Goal: Transaction & Acquisition: Obtain resource

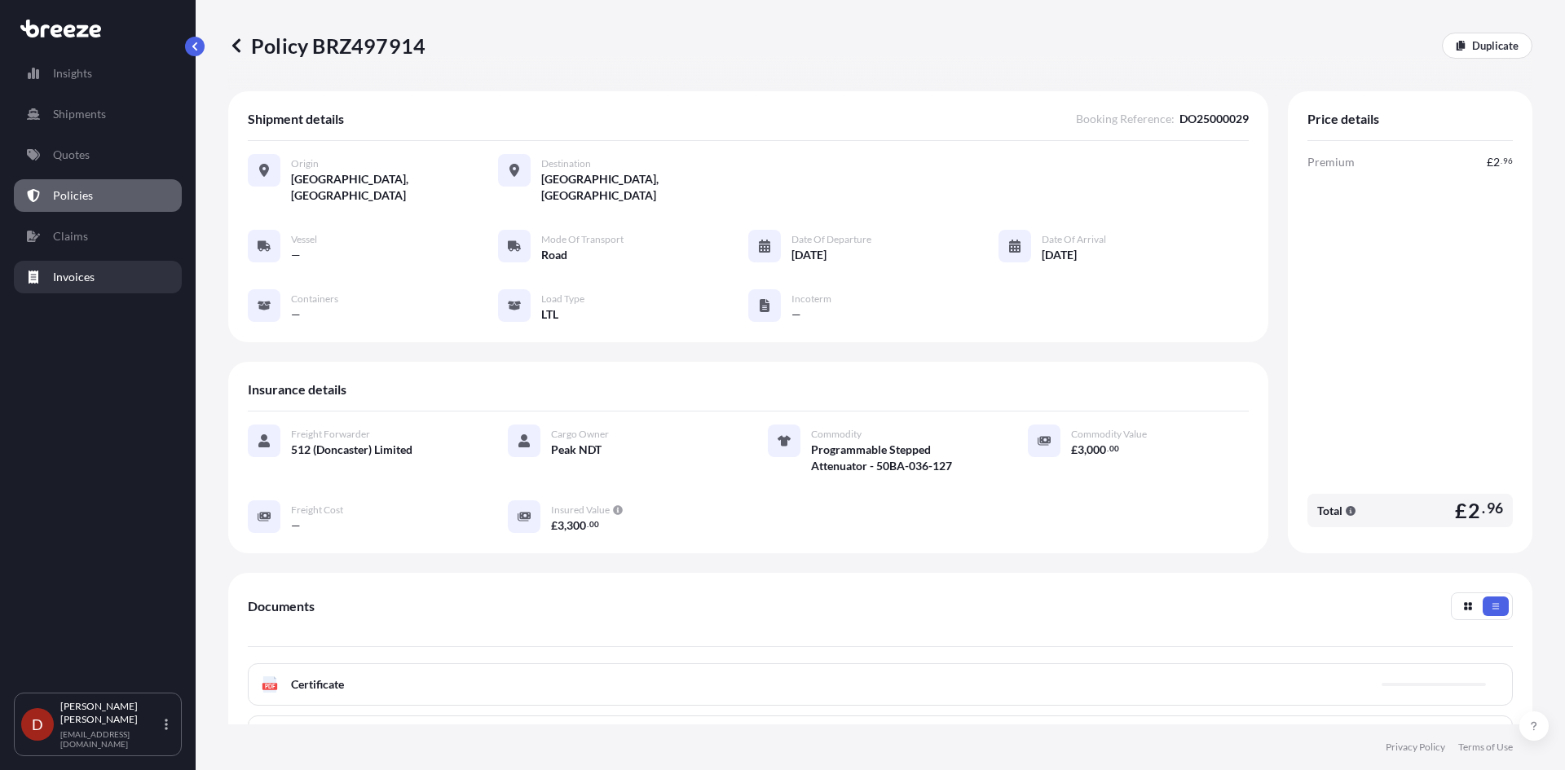
scroll to position [227, 0]
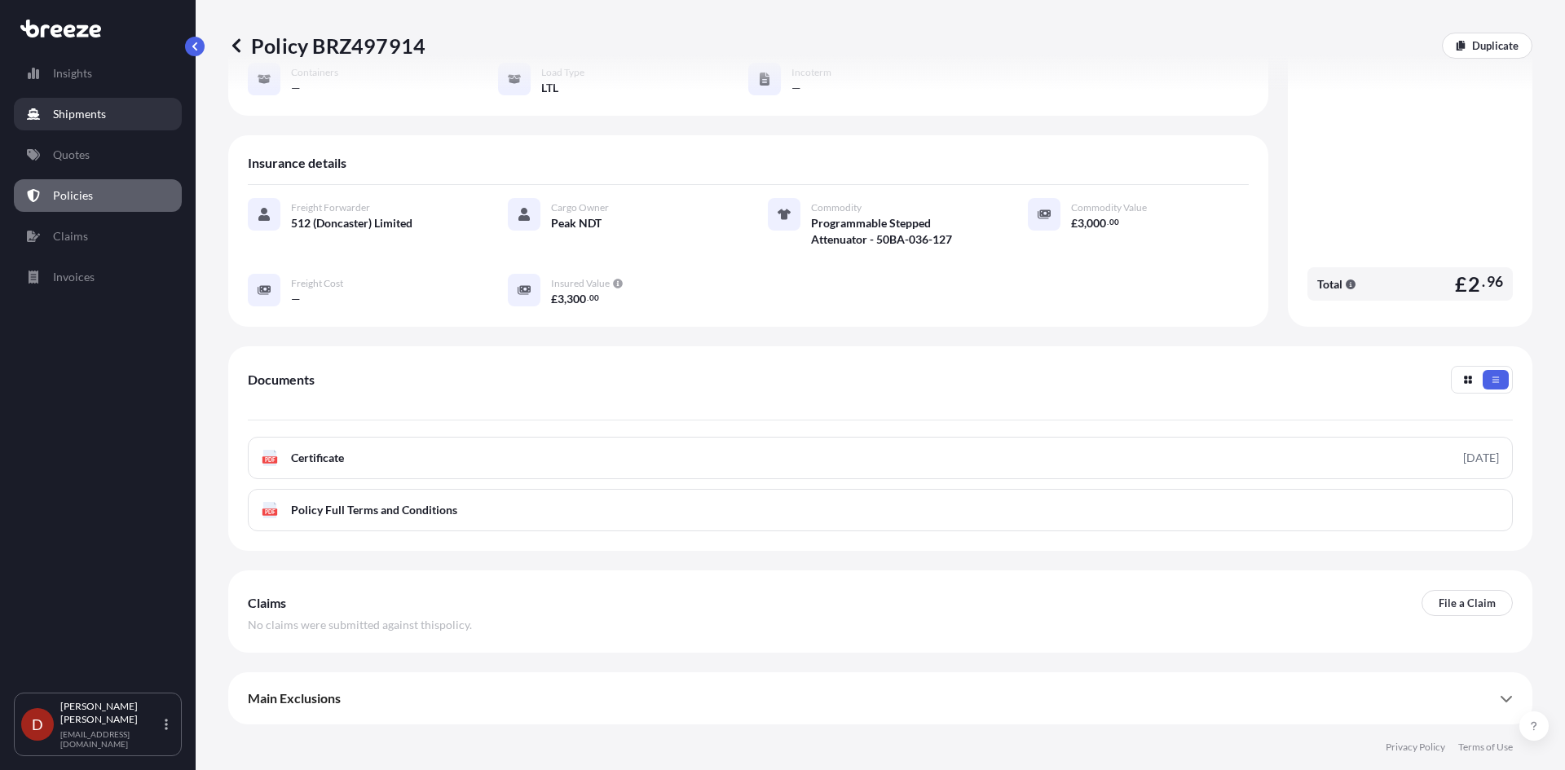
click at [72, 122] on link "Shipments" at bounding box center [98, 114] width 168 height 33
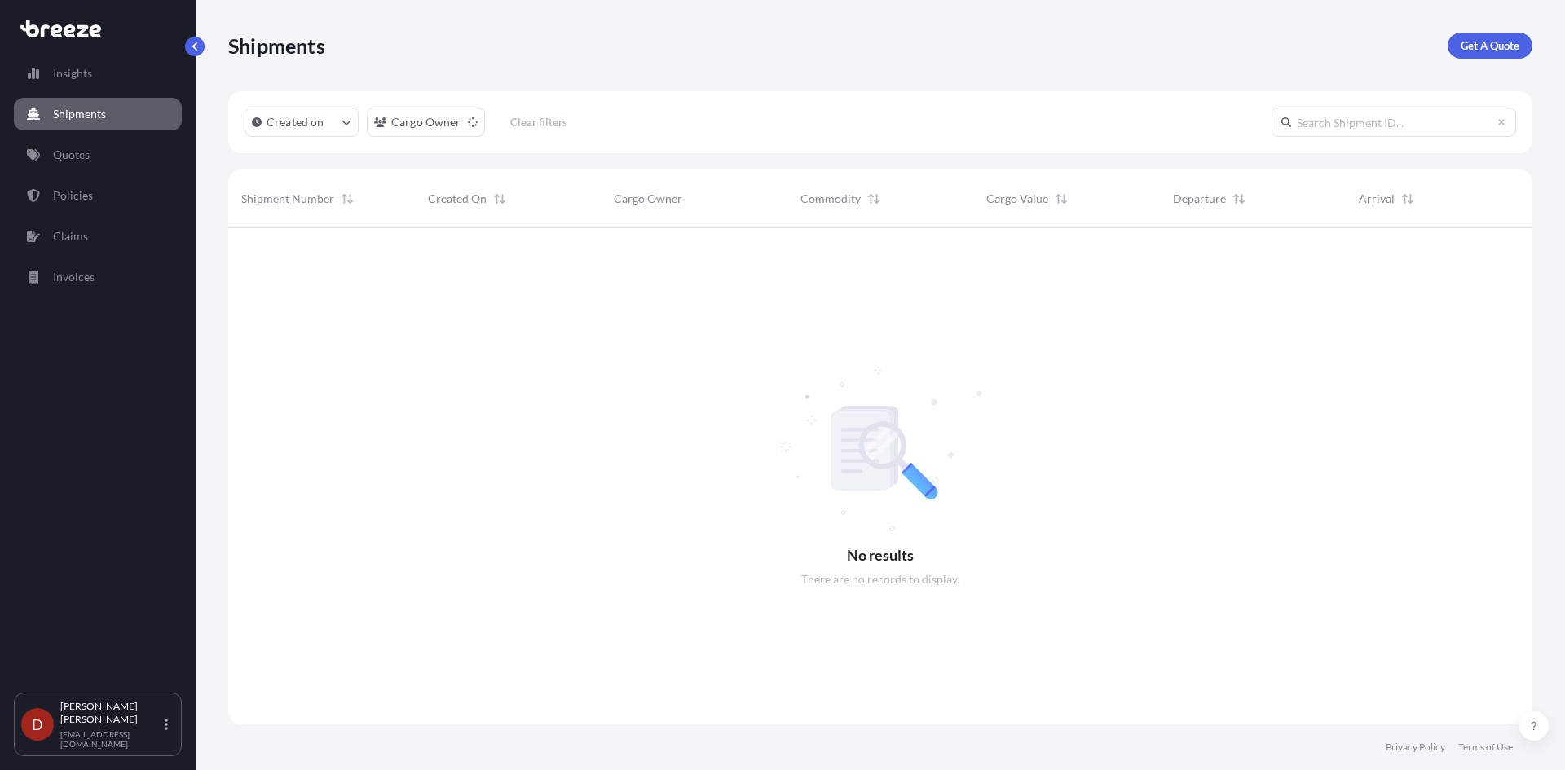
scroll to position [543, 1292]
click at [1494, 46] on p "Get A Quote" at bounding box center [1489, 45] width 59 height 16
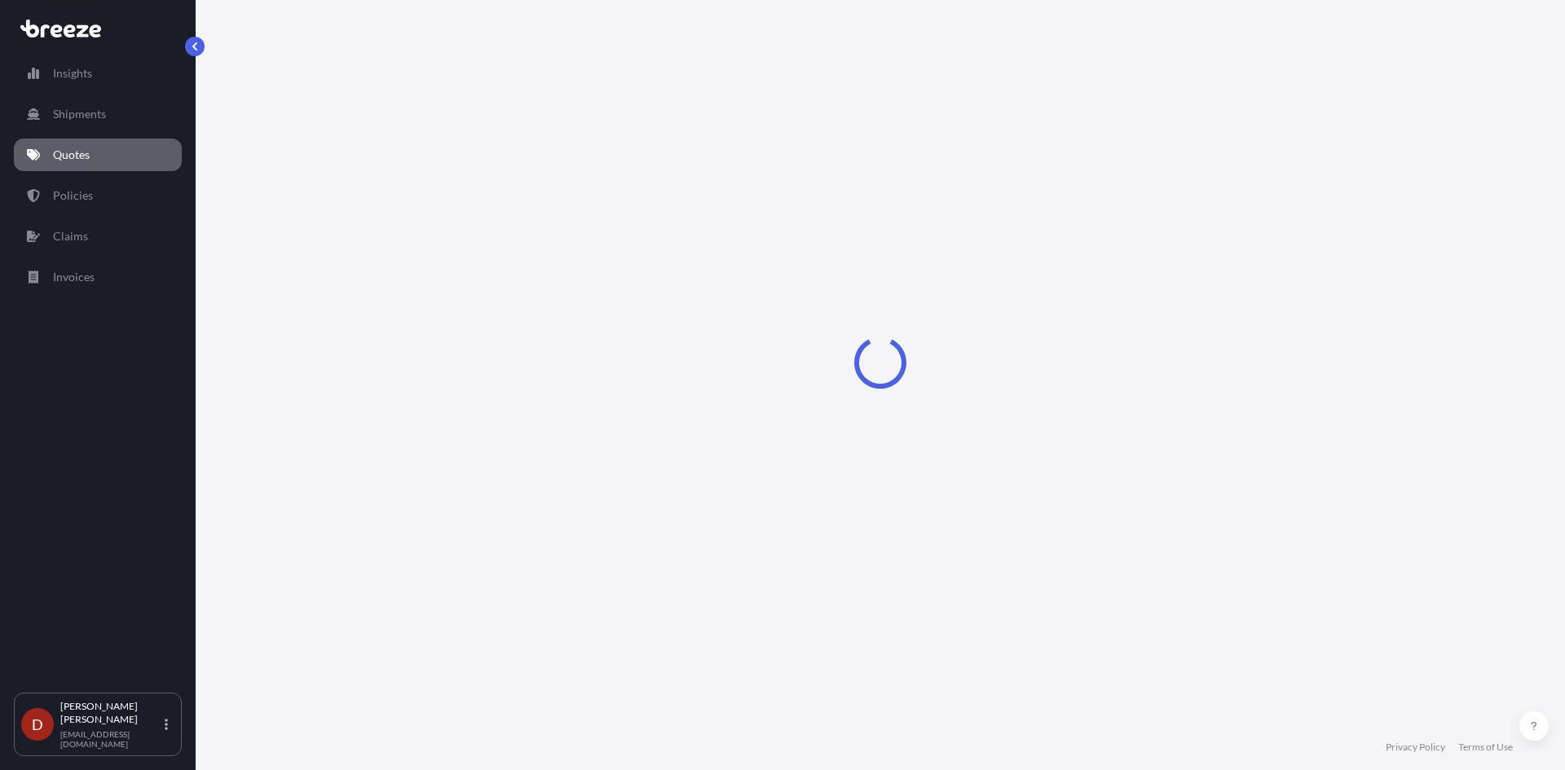
select select "Sea"
select select "1"
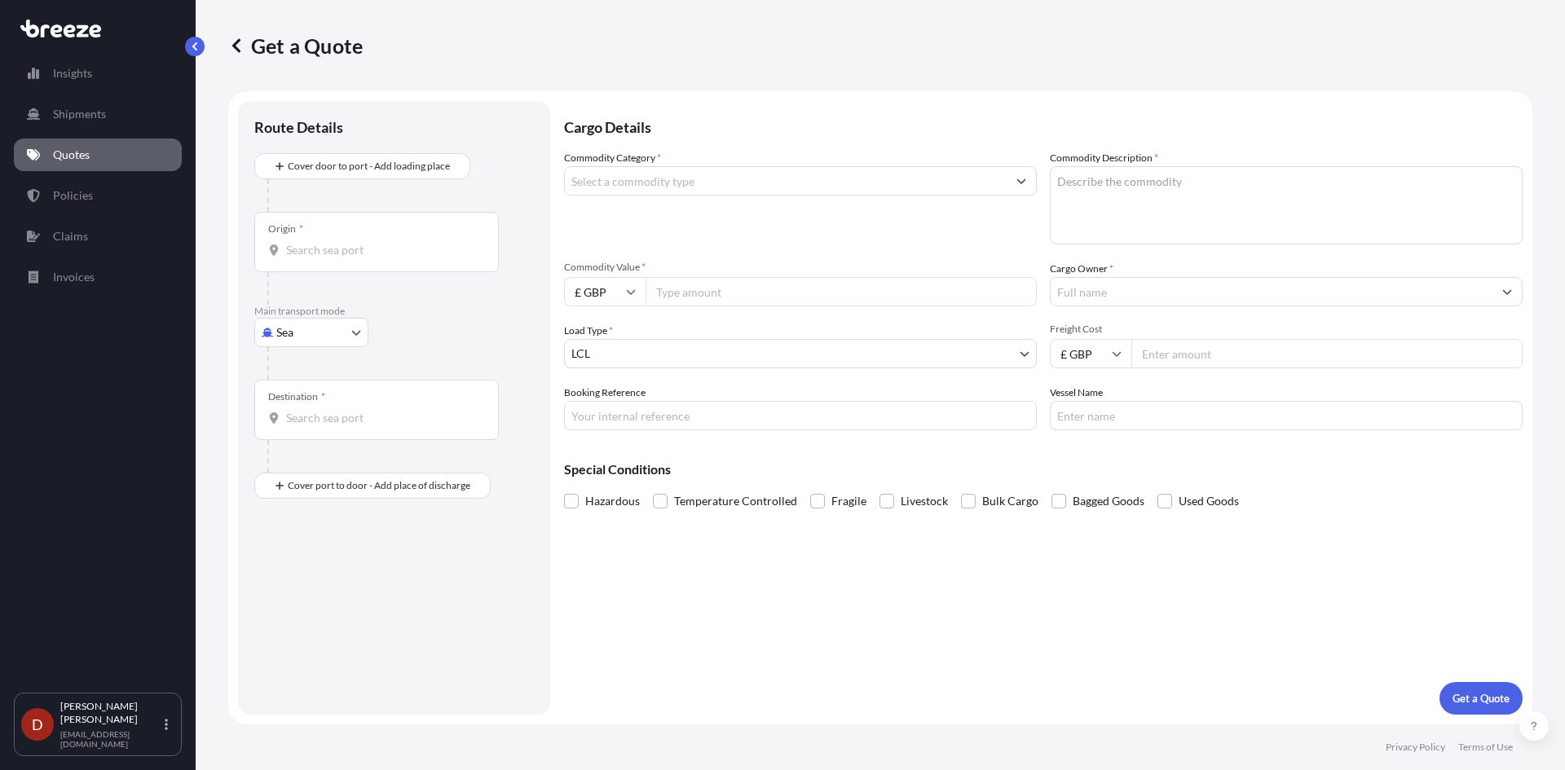
click at [302, 333] on body "Insights Shipments Quotes Policies Claims Invoices D [PERSON_NAME] [PERSON_NAME…" at bounding box center [782, 385] width 1565 height 770
click at [297, 429] on span "Road" at bounding box center [298, 433] width 26 height 16
select select "Road"
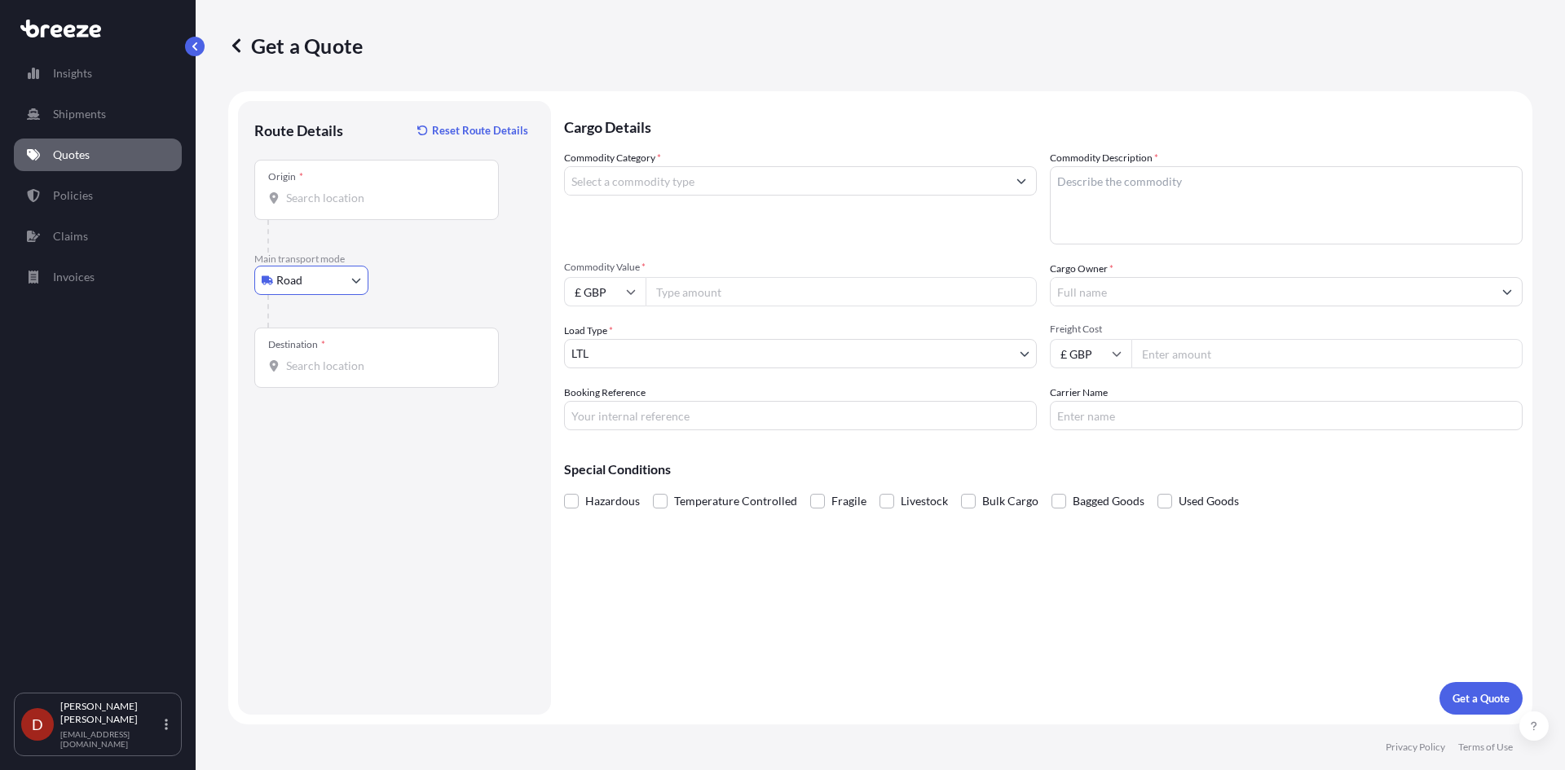
click at [330, 189] on div "Origin *" at bounding box center [376, 190] width 244 height 60
click at [330, 190] on input "Origin *" at bounding box center [382, 198] width 192 height 16
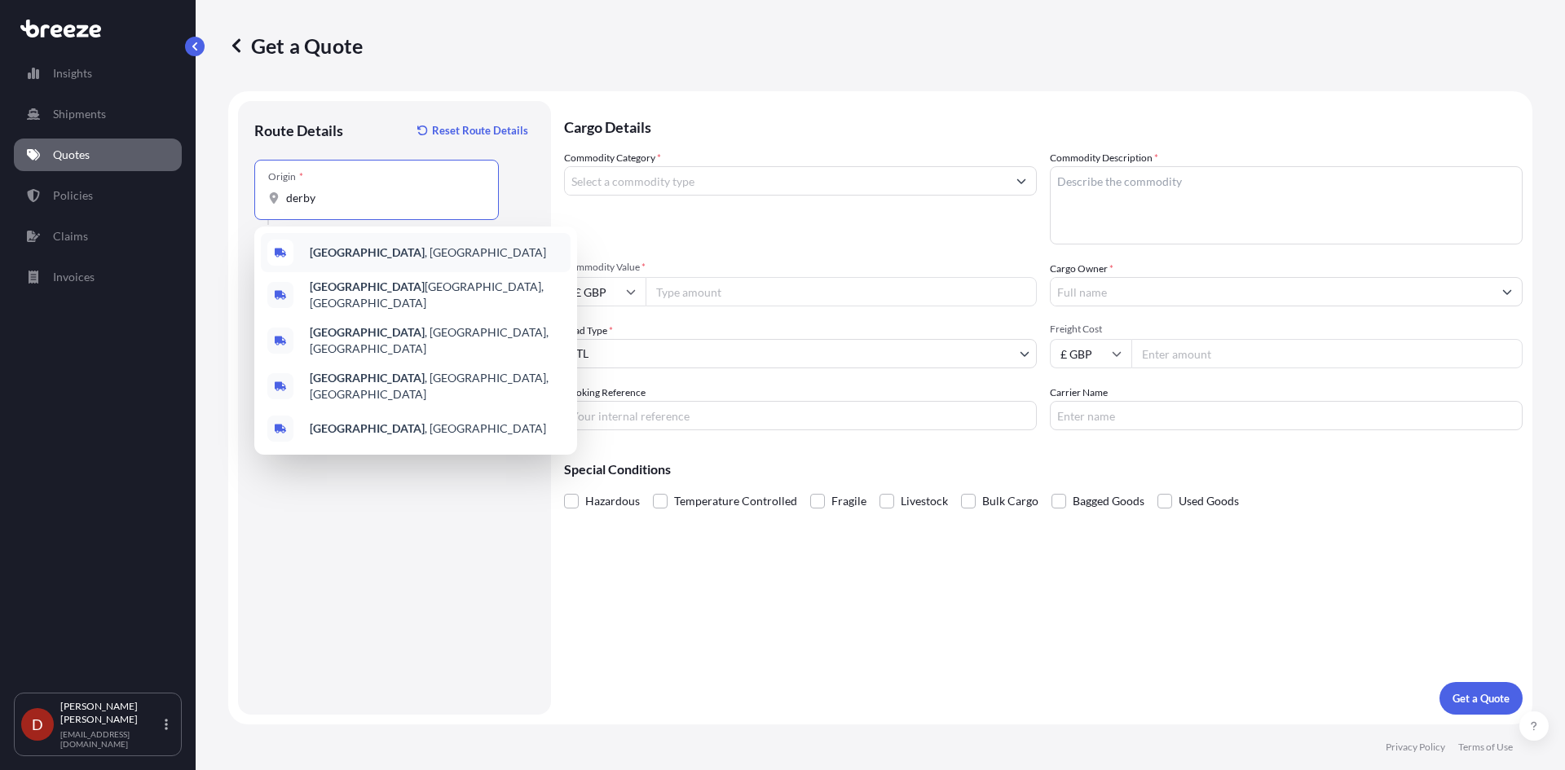
click at [341, 245] on b "[GEOGRAPHIC_DATA]" at bounding box center [367, 252] width 115 height 14
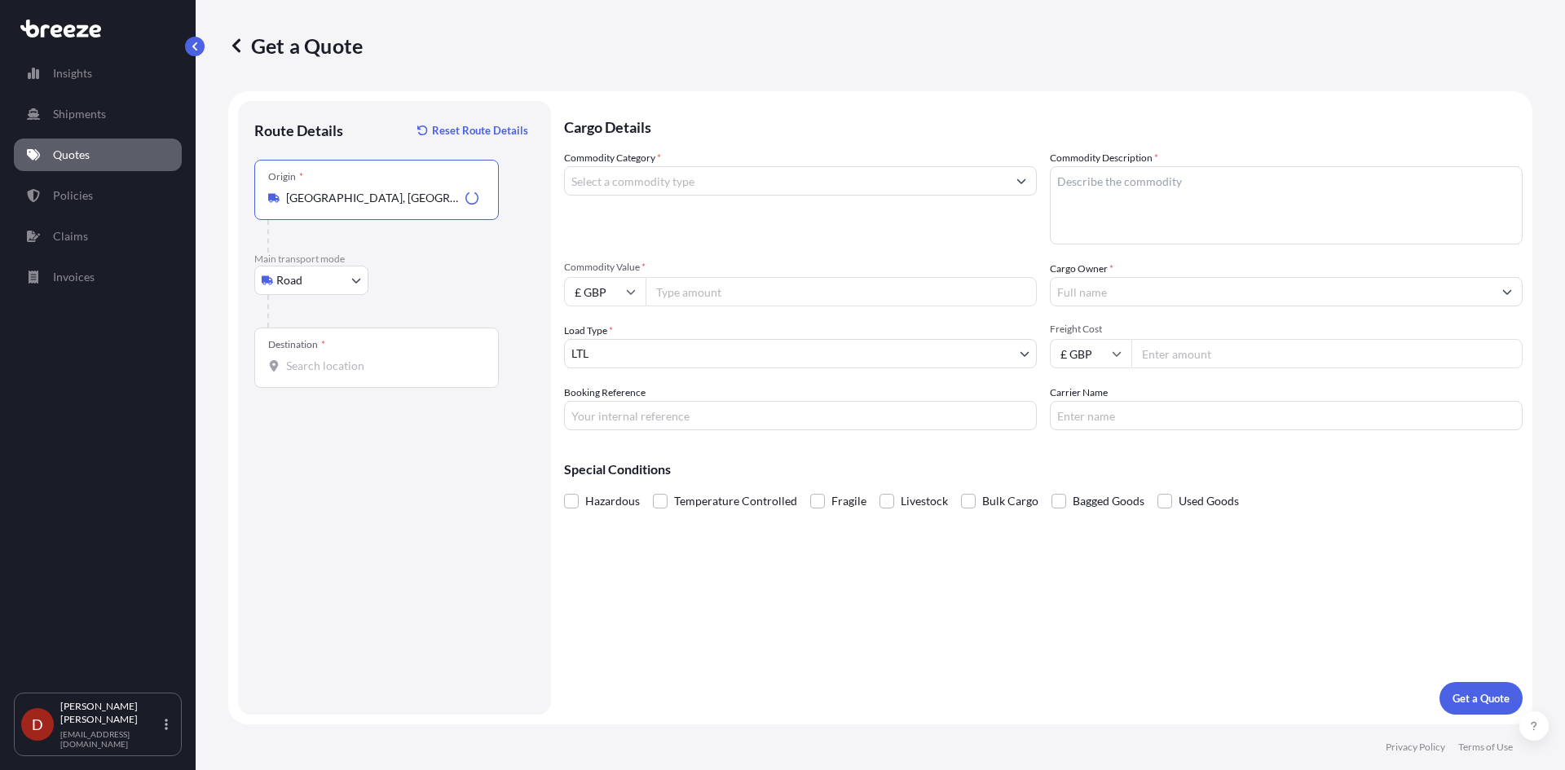
type input "[GEOGRAPHIC_DATA], [GEOGRAPHIC_DATA]"
drag, startPoint x: 311, startPoint y: 366, endPoint x: 319, endPoint y: 388, distance: 23.5
click at [318, 380] on div "Destination *" at bounding box center [376, 358] width 244 height 60
click at [318, 374] on input "Destination *" at bounding box center [382, 366] width 192 height 16
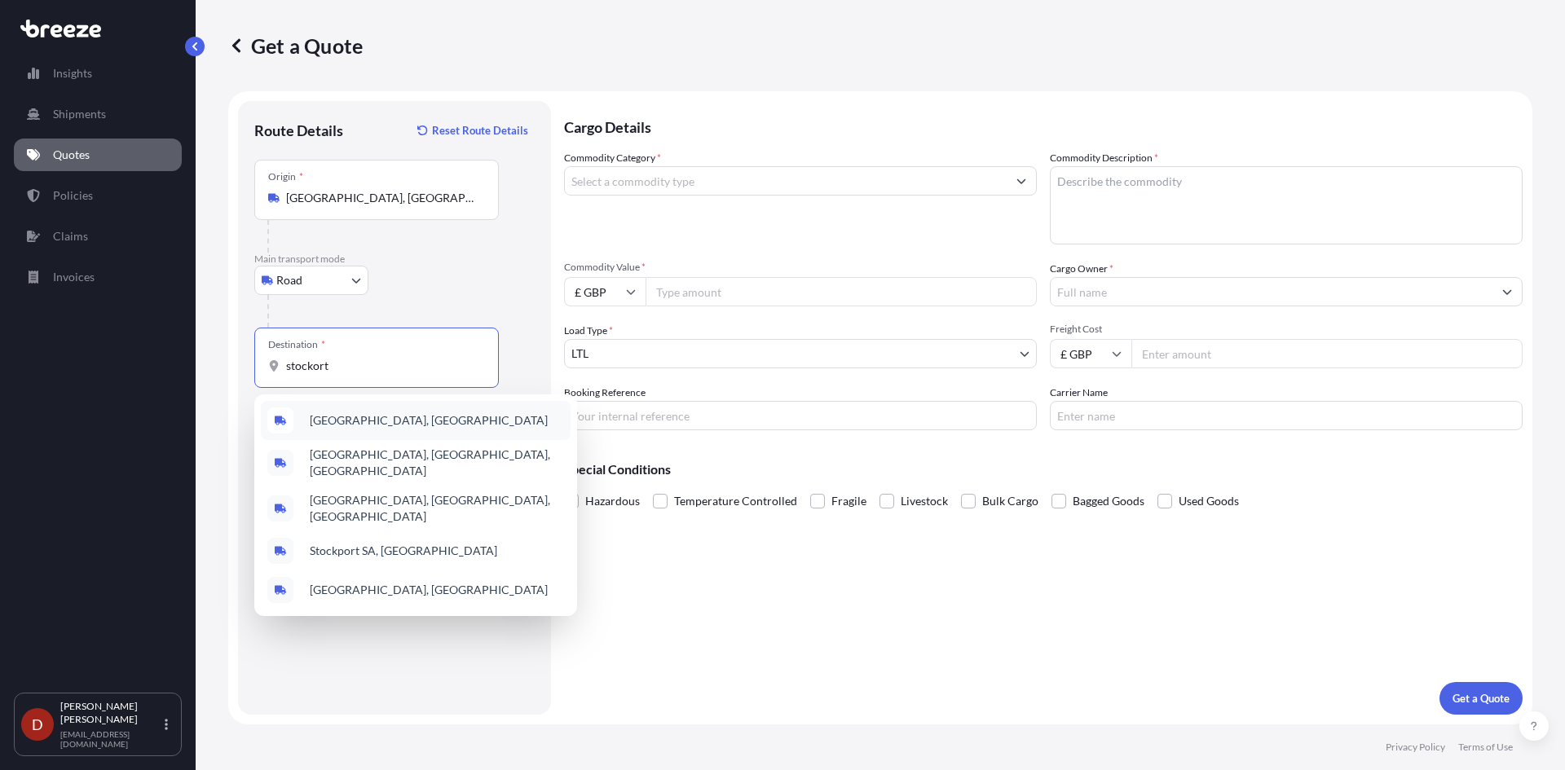
click at [434, 421] on div "[GEOGRAPHIC_DATA], [GEOGRAPHIC_DATA]" at bounding box center [416, 420] width 310 height 39
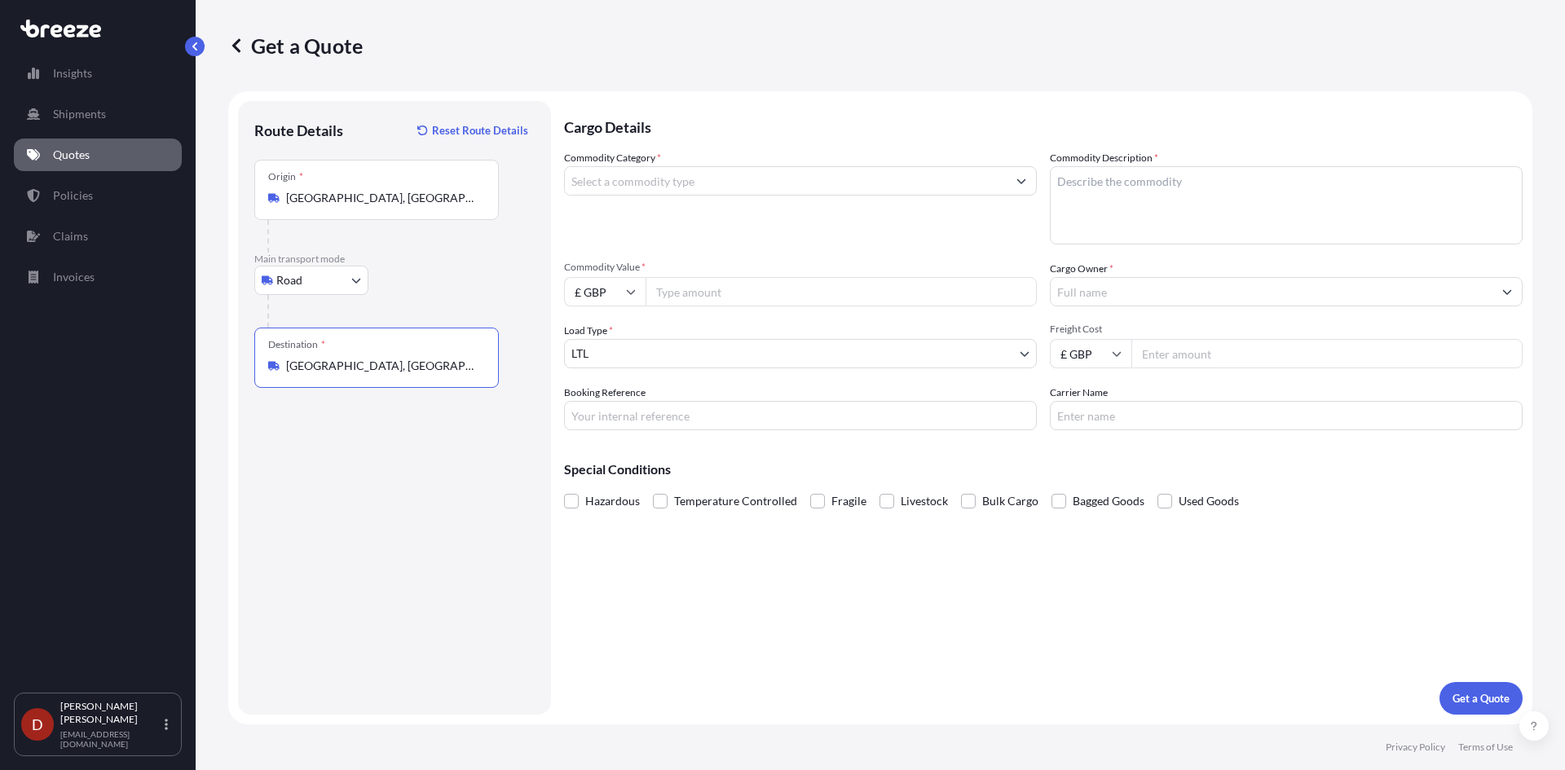
type input "[GEOGRAPHIC_DATA], [GEOGRAPHIC_DATA]"
click at [652, 191] on input "Commodity Category *" at bounding box center [786, 180] width 442 height 29
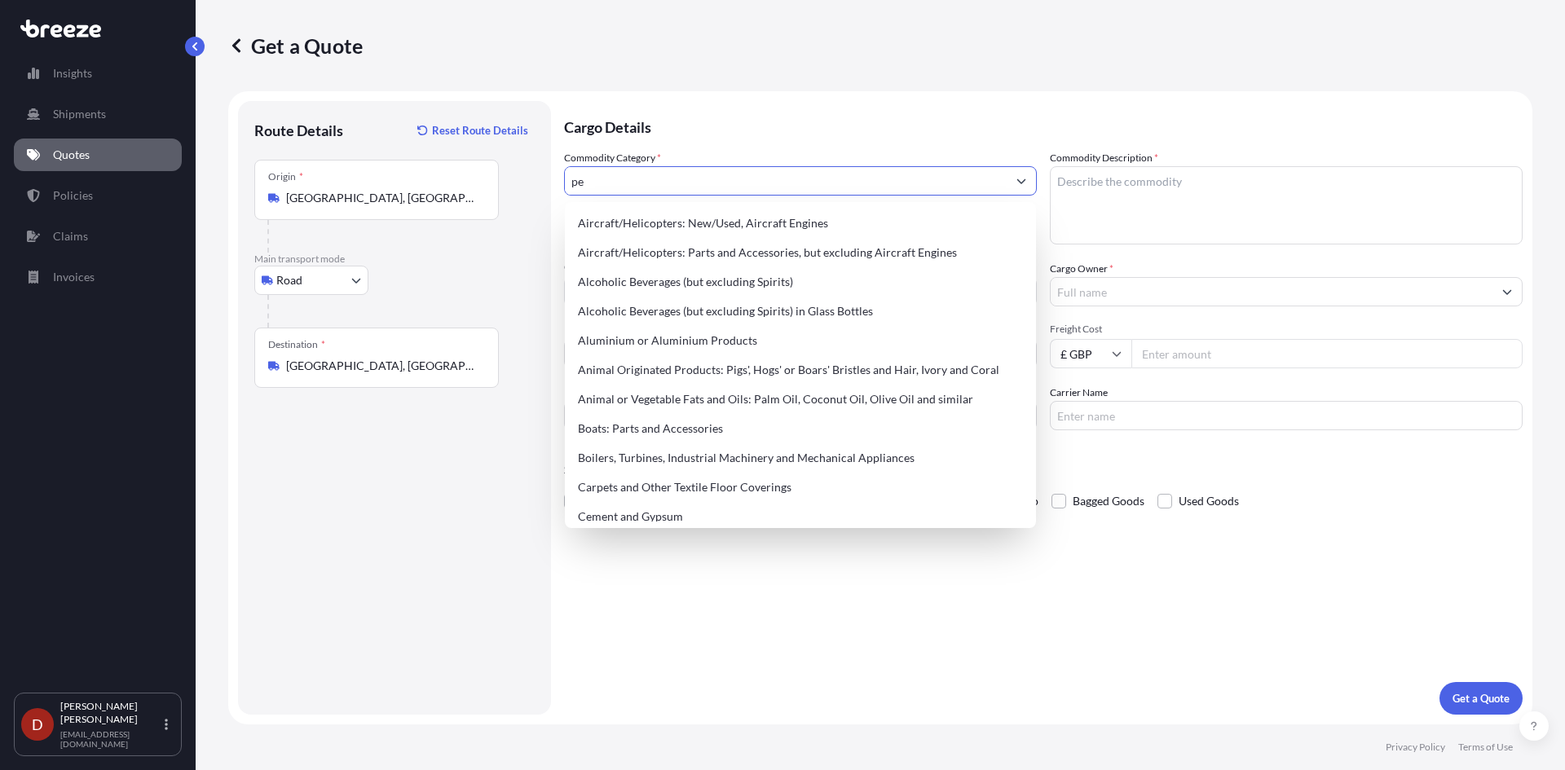
type input "p"
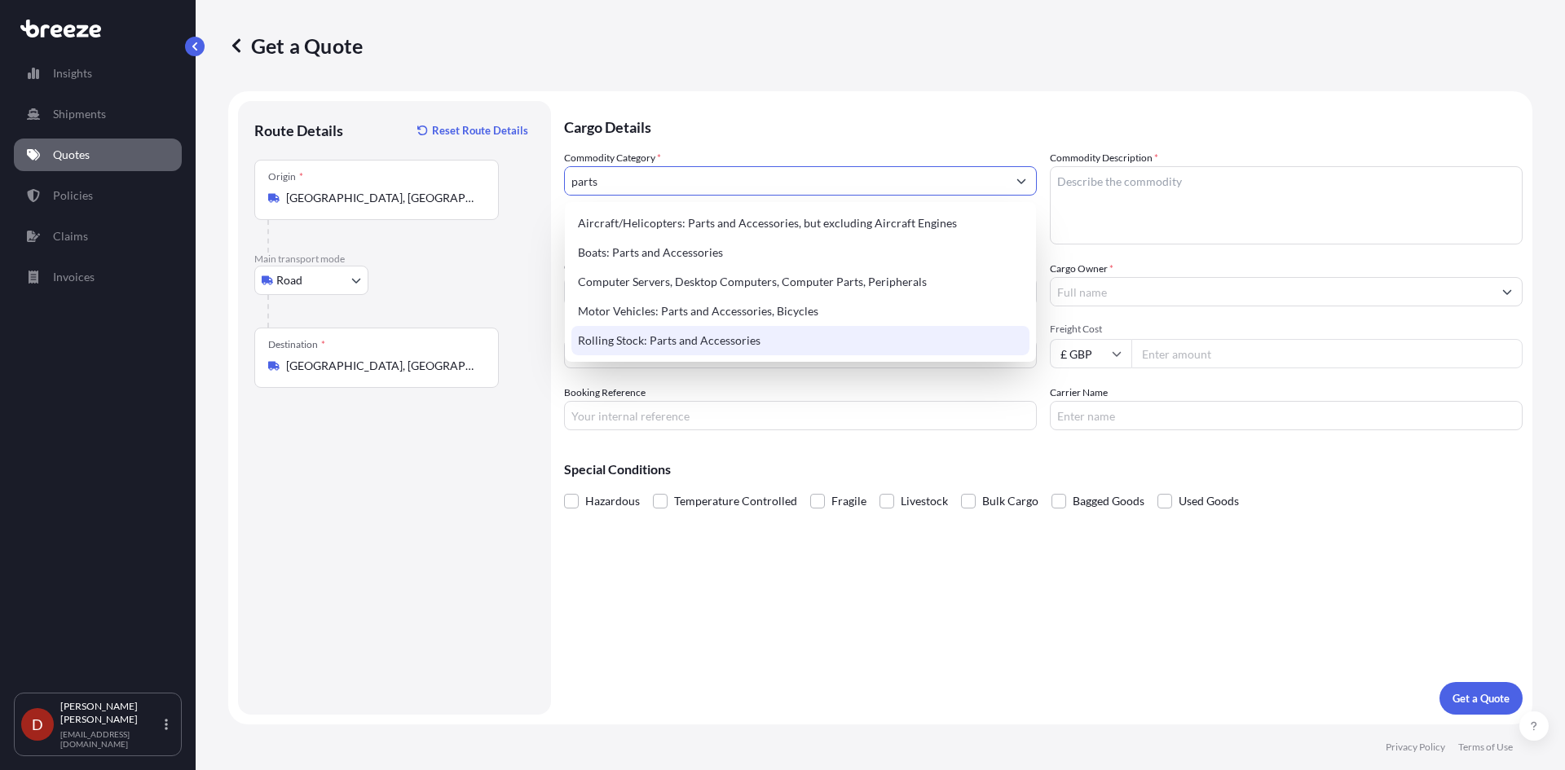
click at [694, 352] on div "Rolling Stock: Parts and Accessories" at bounding box center [800, 340] width 458 height 29
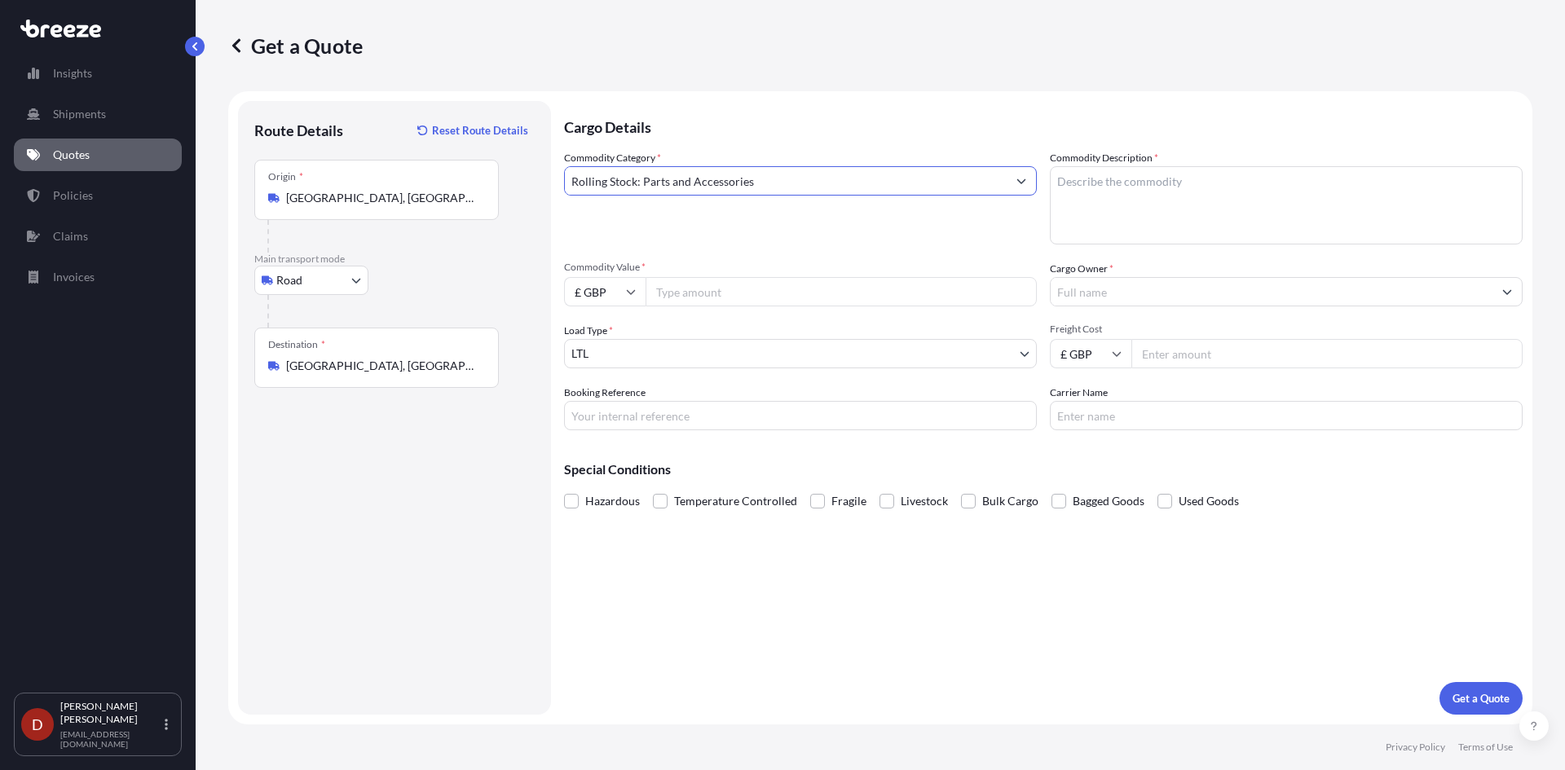
type input "Rolling Stock: Parts and Accessories"
click at [1143, 171] on textarea "Commodity Description *" at bounding box center [1286, 205] width 473 height 78
click at [1188, 188] on textarea "Commodity Description *" at bounding box center [1286, 205] width 473 height 78
paste textarea "Ultrasonic Inspection Instrument"
type textarea "Ultrasonic Inspection Instrument"
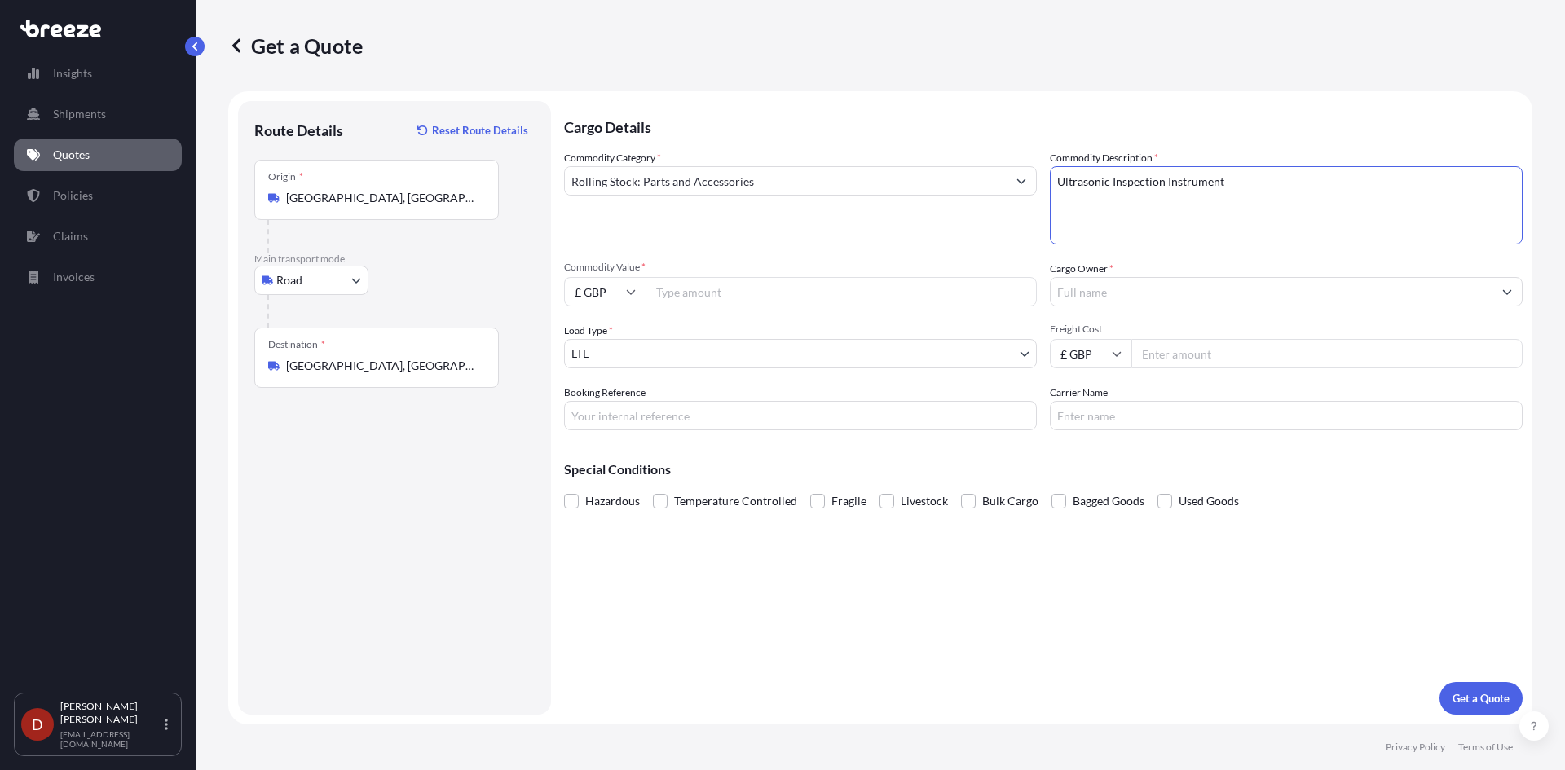
click at [712, 302] on input "Commodity Value *" at bounding box center [840, 291] width 391 height 29
type input "25000"
click at [1132, 295] on input "Cargo Owner *" at bounding box center [1271, 291] width 442 height 29
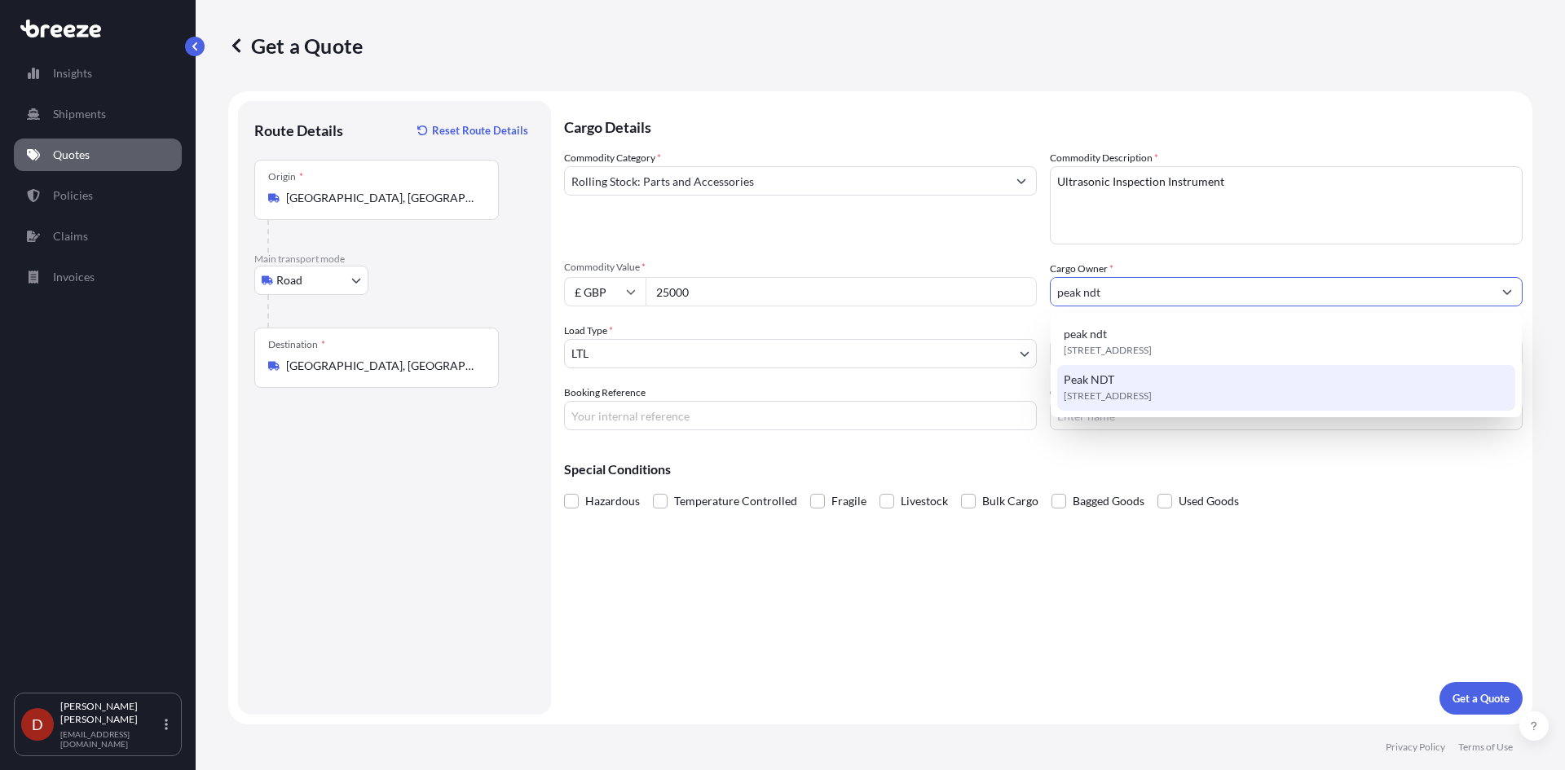
click at [1099, 384] on span "Peak NDT" at bounding box center [1089, 380] width 51 height 16
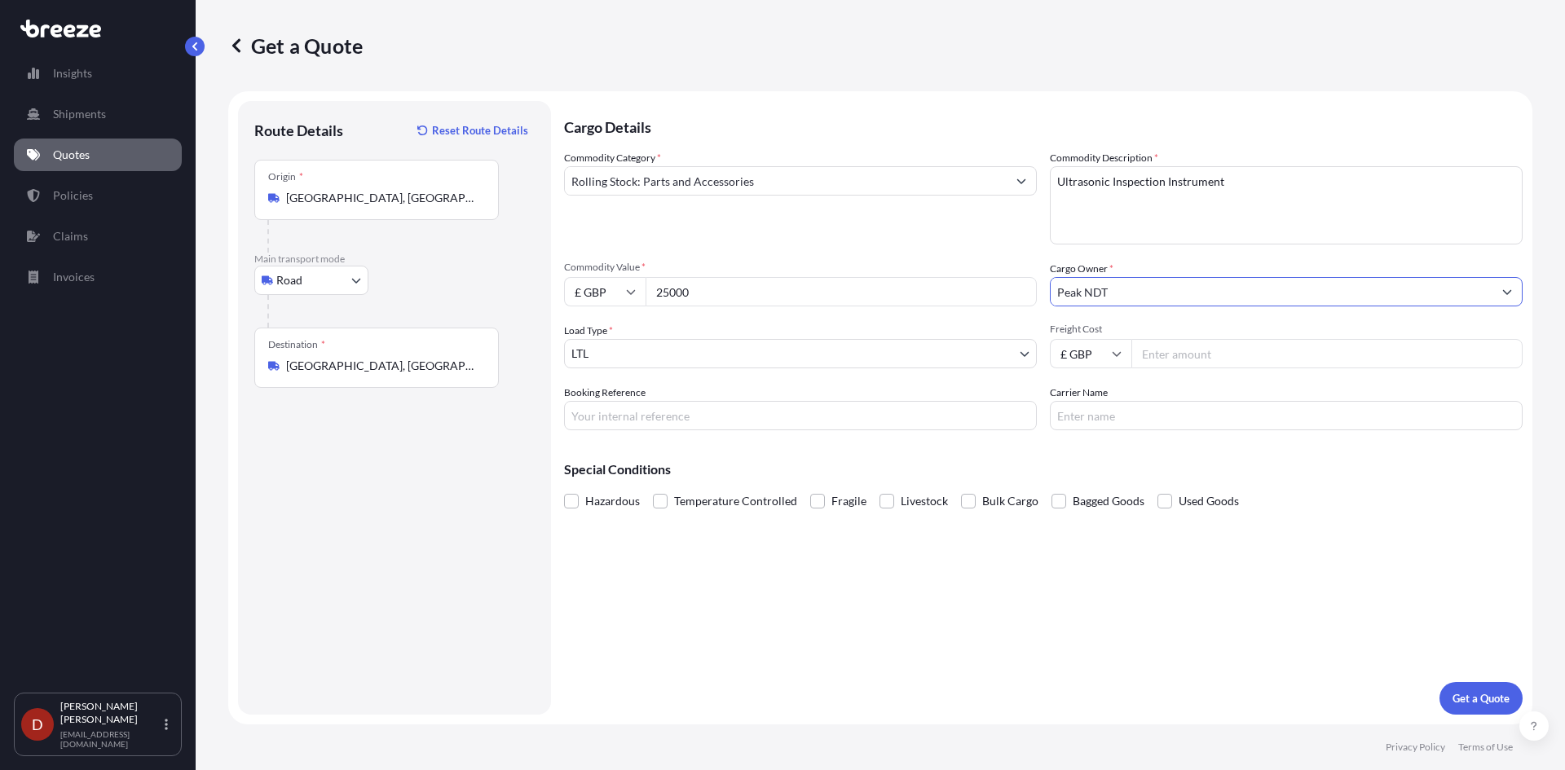
type input "Peak NDT"
click at [651, 418] on input "Booking Reference" at bounding box center [800, 415] width 473 height 29
type input "E"
type input "S"
type input "DO25000045"
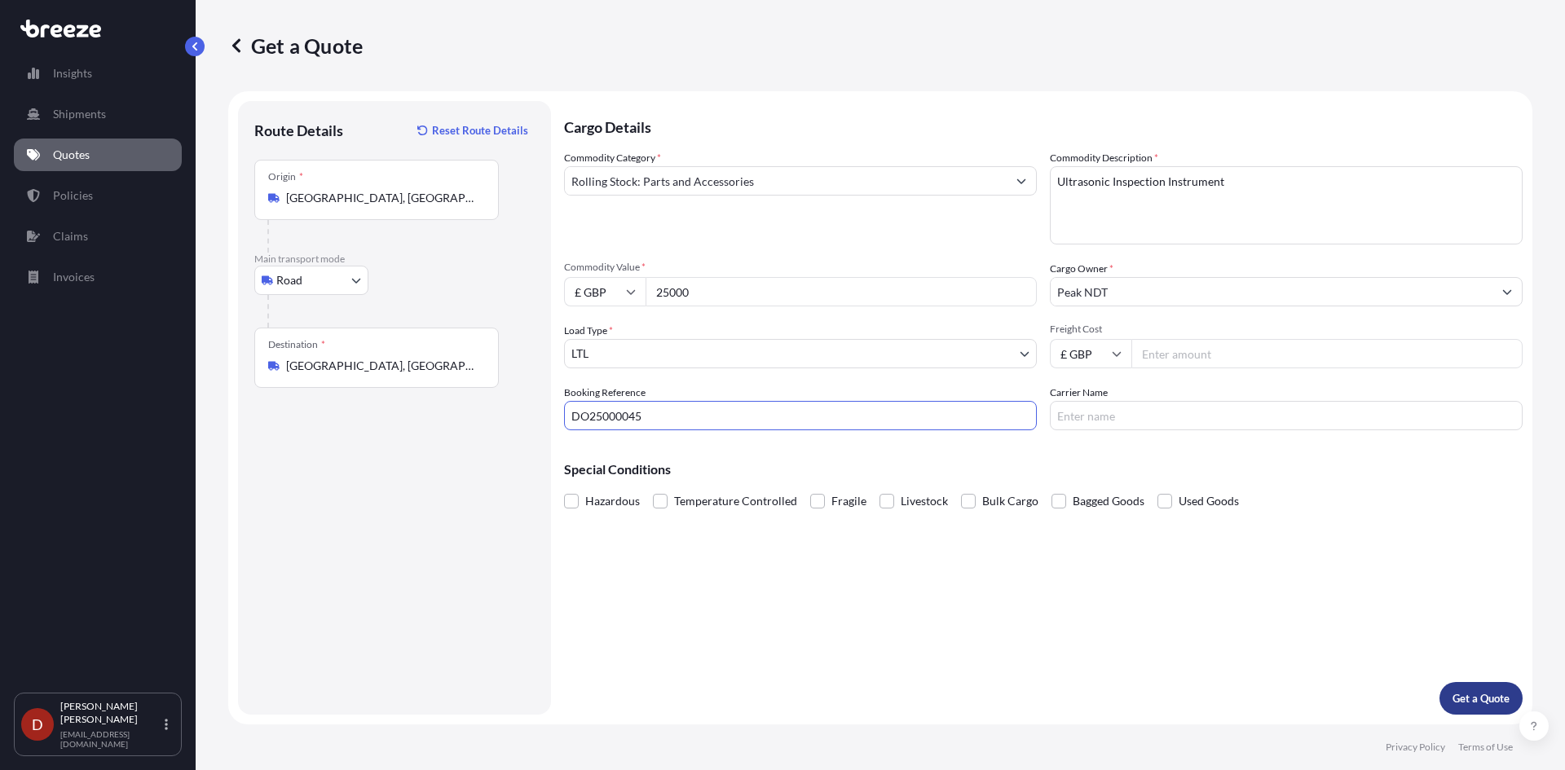
click at [1467, 694] on p "Get a Quote" at bounding box center [1480, 698] width 57 height 16
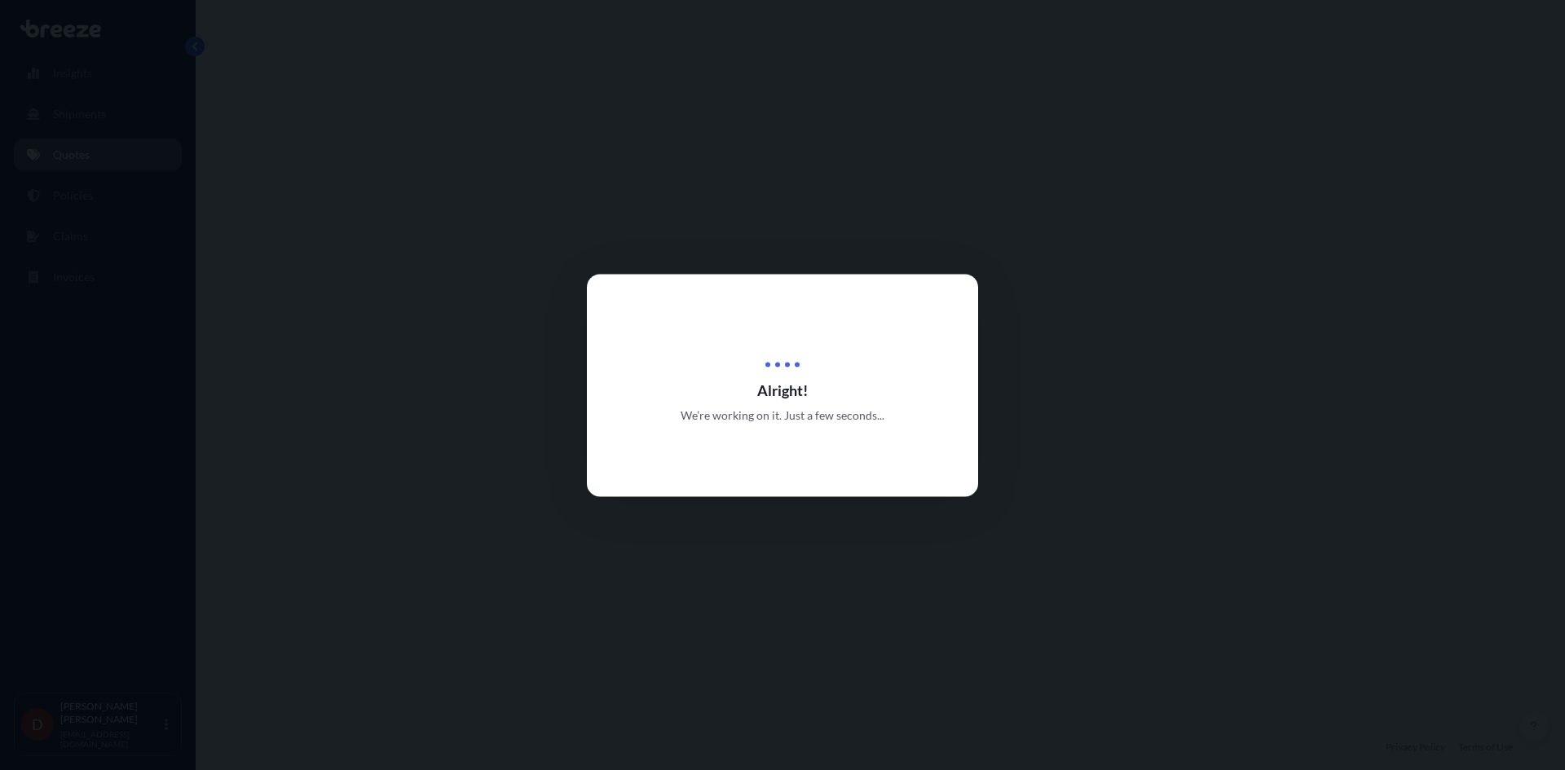
select select "Road"
select select "1"
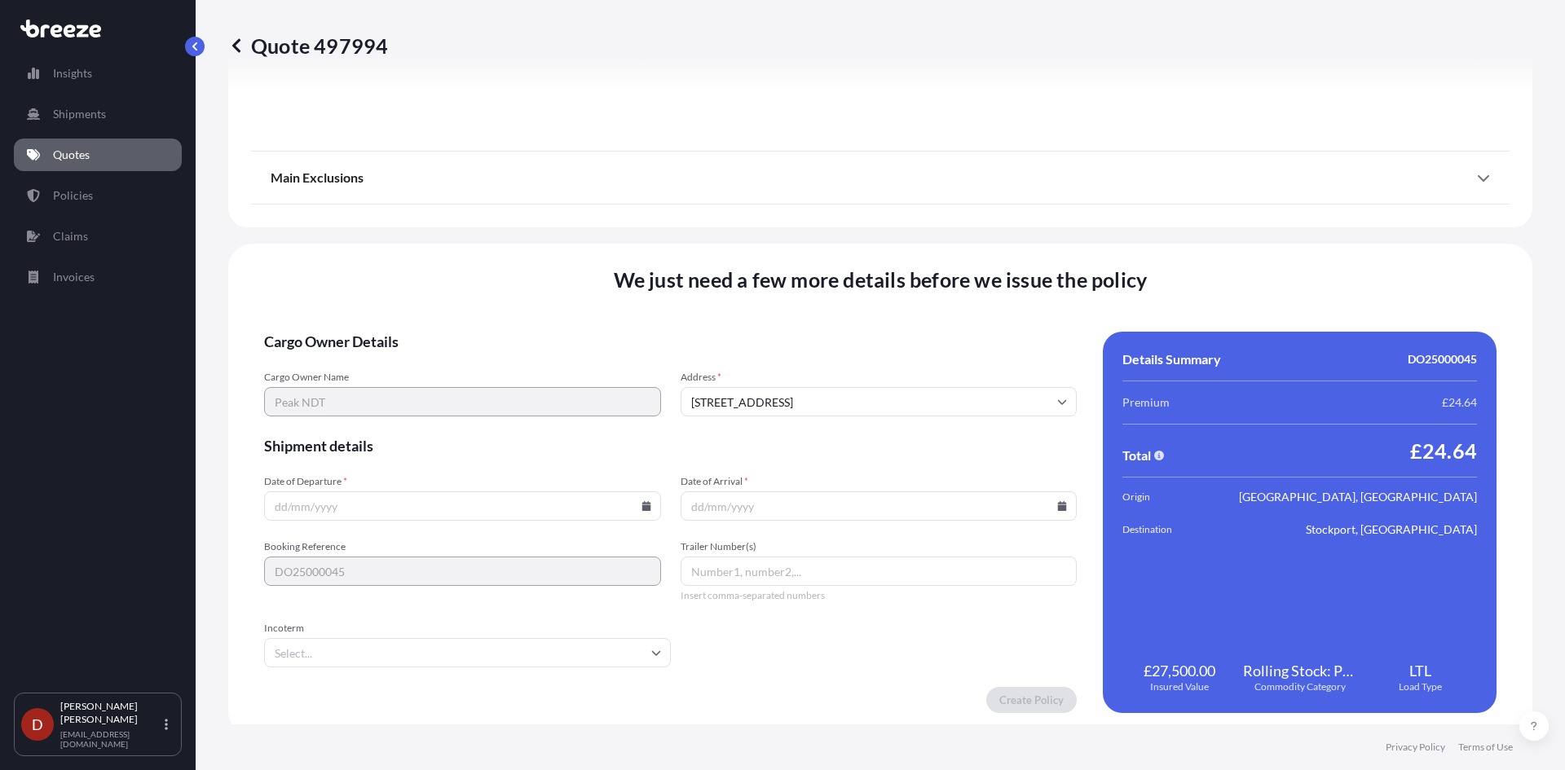
scroll to position [1800, 0]
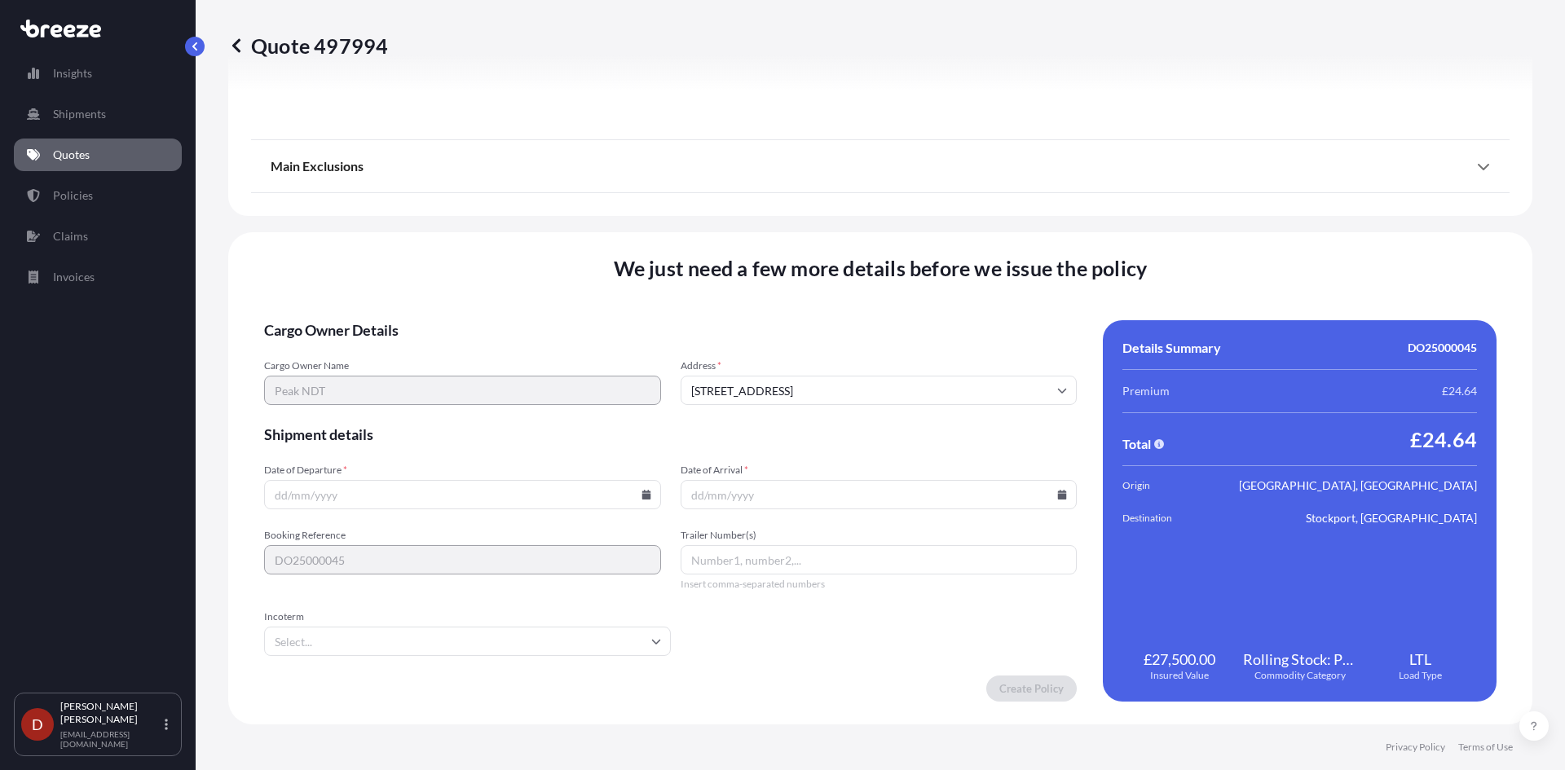
drag, startPoint x: 483, startPoint y: 506, endPoint x: 601, endPoint y: 511, distance: 118.3
click at [486, 506] on input "Date of Departure *" at bounding box center [462, 494] width 397 height 29
click at [641, 495] on icon at bounding box center [645, 495] width 9 height 10
click at [387, 287] on button "2" at bounding box center [385, 288] width 26 height 26
type input "[DATE]"
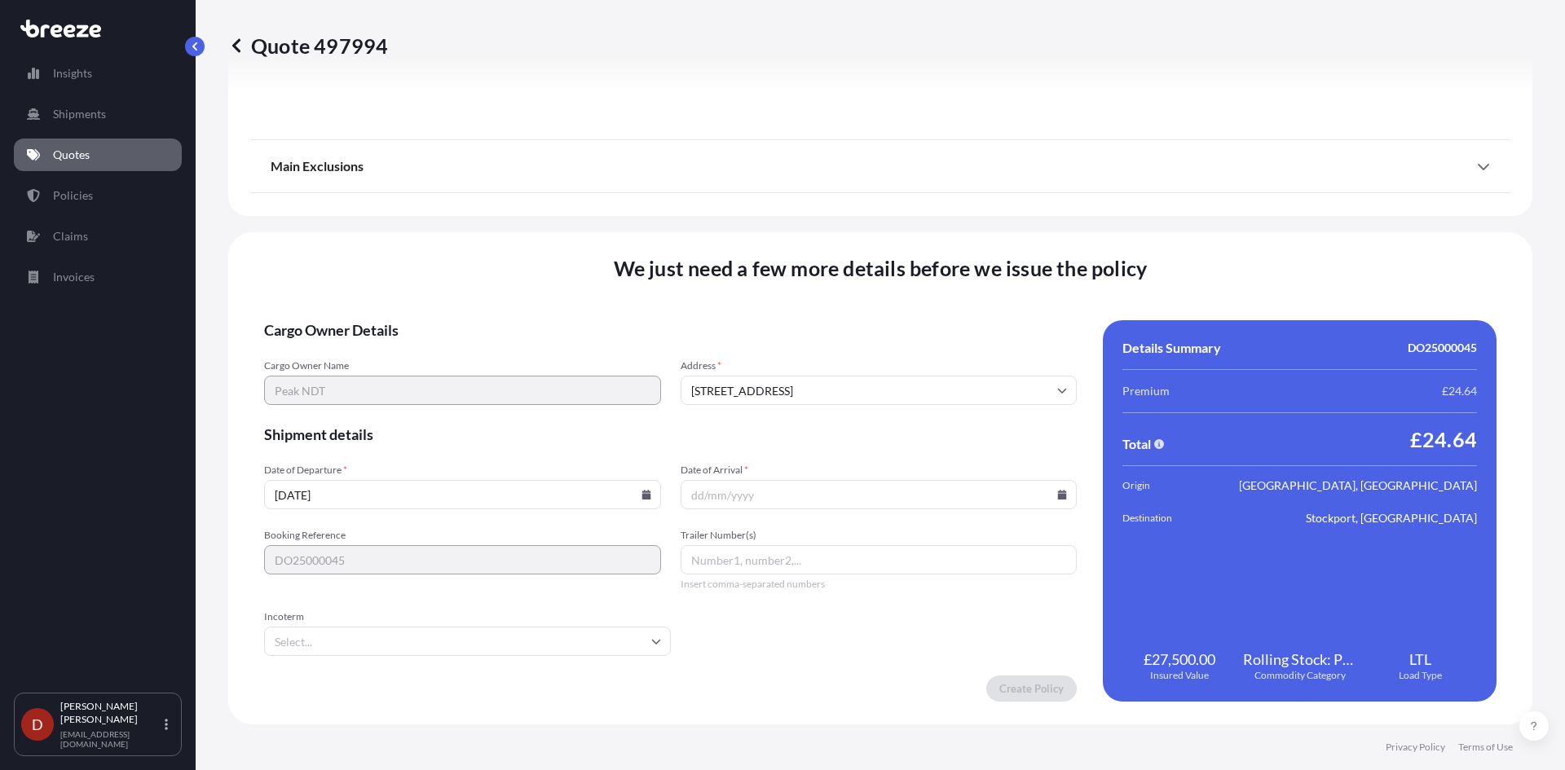
click at [801, 522] on form "Cargo Owner Details Cargo Owner Name Peak NDT Address * [GEOGRAPHIC_DATA] Shipm…" at bounding box center [670, 510] width 813 height 381
click at [804, 491] on input "Date of Arrival *" at bounding box center [878, 494] width 397 height 29
click at [1046, 492] on input "Date of Arrival *" at bounding box center [878, 494] width 397 height 29
click at [1057, 494] on icon at bounding box center [1062, 495] width 10 height 10
click at [826, 294] on div "1 2 3 4 5 6 7" at bounding box center [872, 287] width 261 height 29
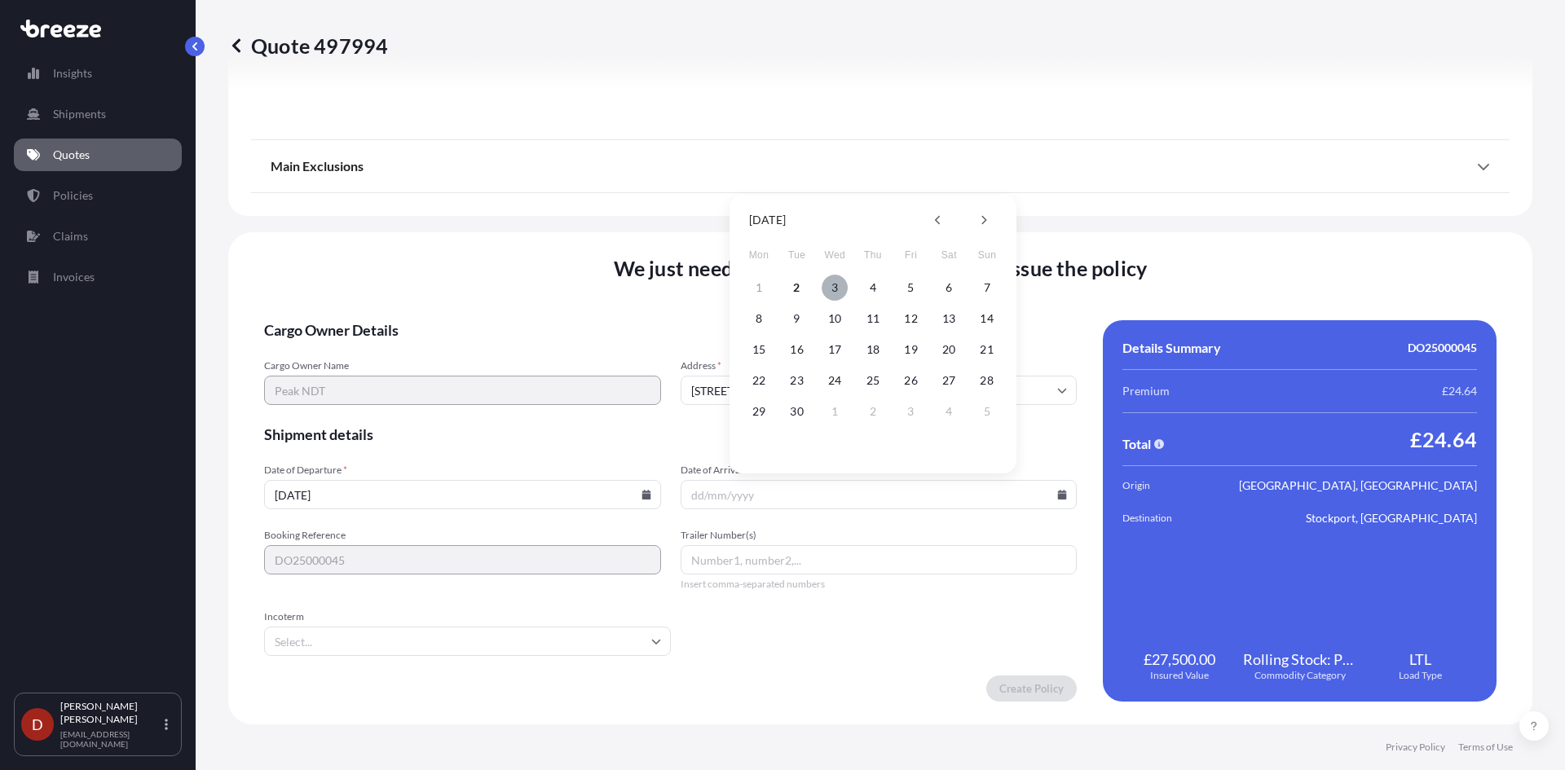
click at [829, 291] on button "3" at bounding box center [834, 288] width 26 height 26
type input "[DATE]"
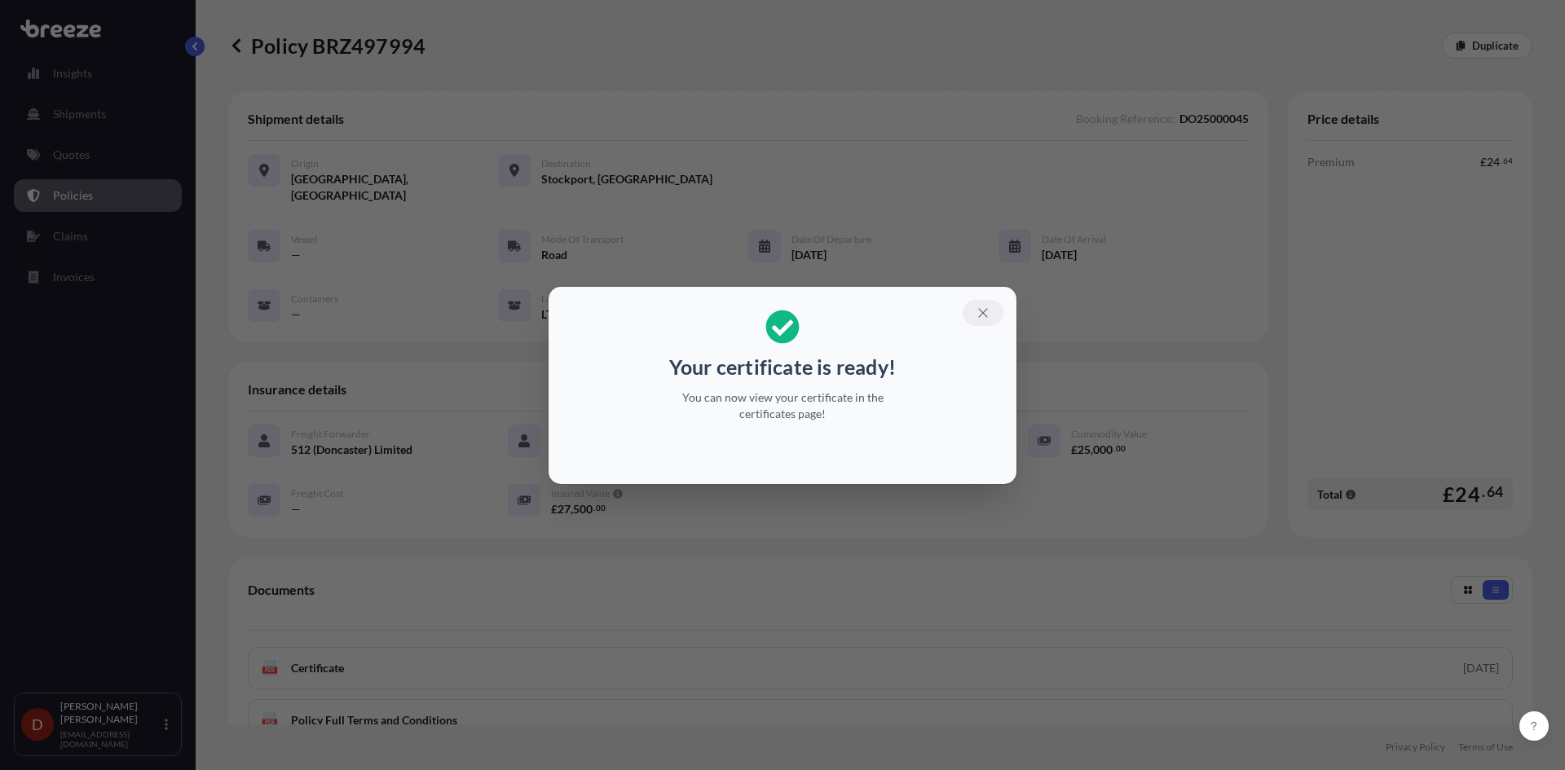
click at [986, 306] on icon "button" at bounding box center [983, 313] width 15 height 15
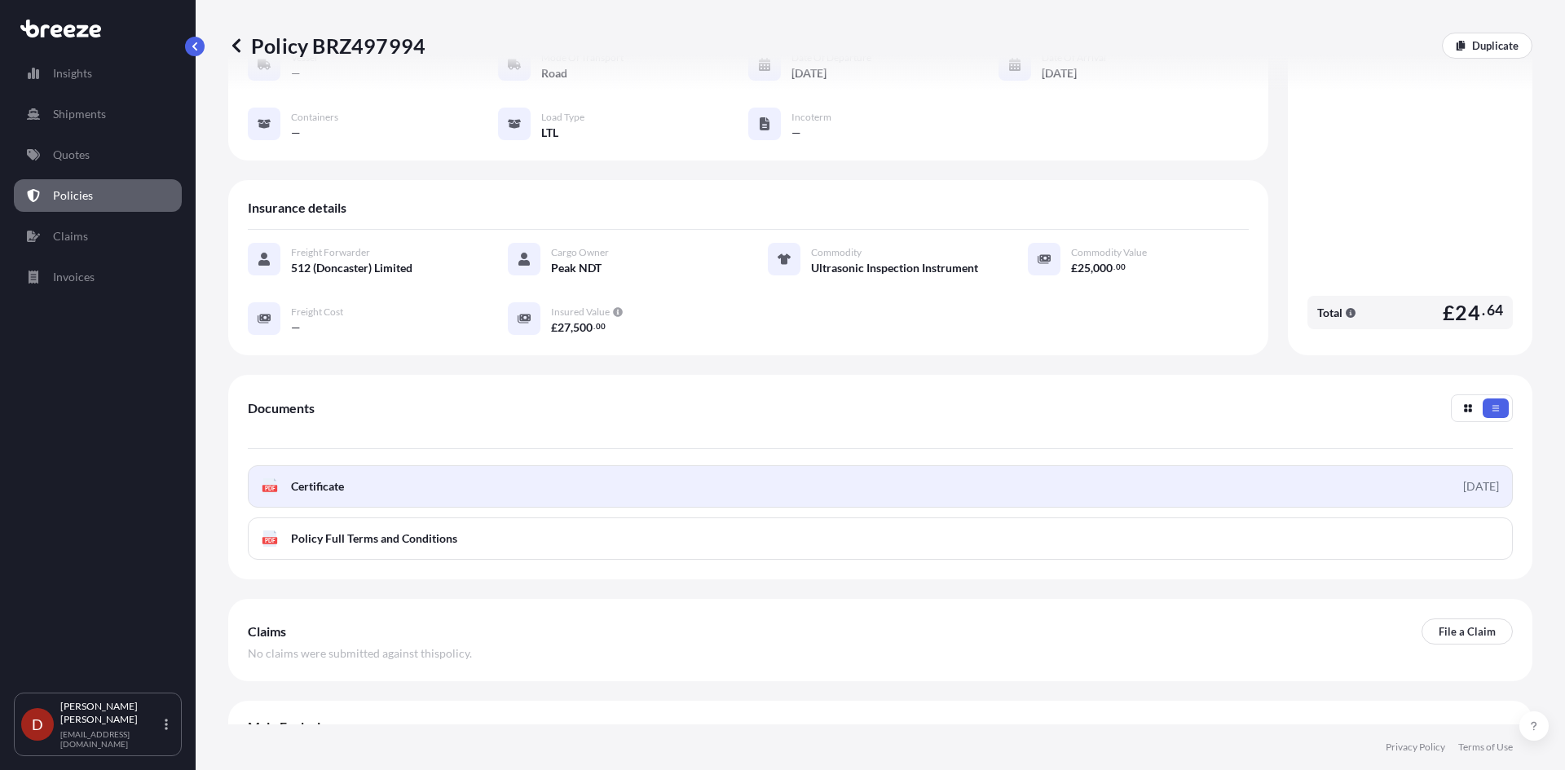
scroll to position [194, 0]
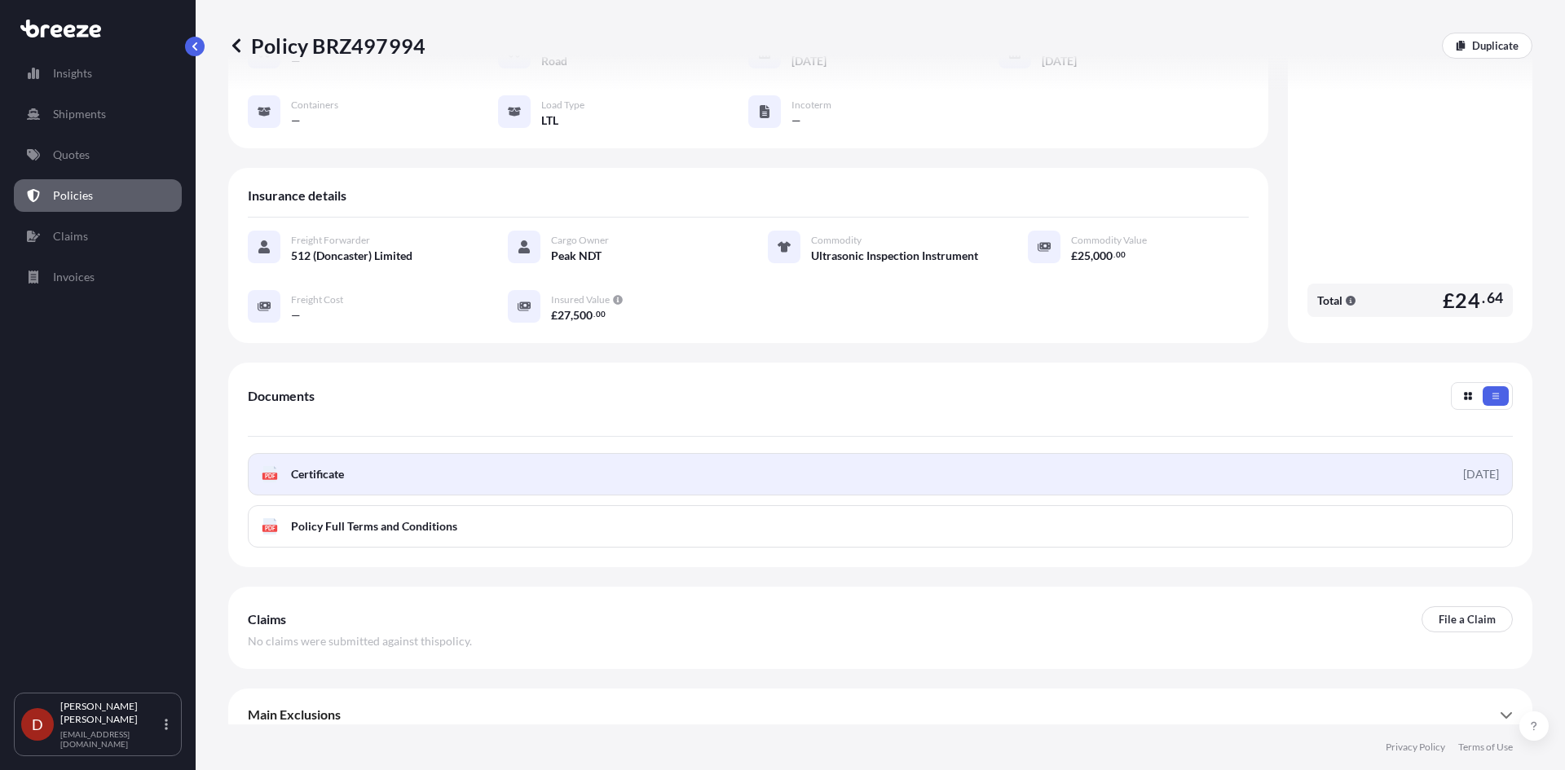
click at [706, 456] on link "PDF Certificate [DATE]" at bounding box center [880, 474] width 1265 height 42
